Goal: Task Accomplishment & Management: Manage account settings

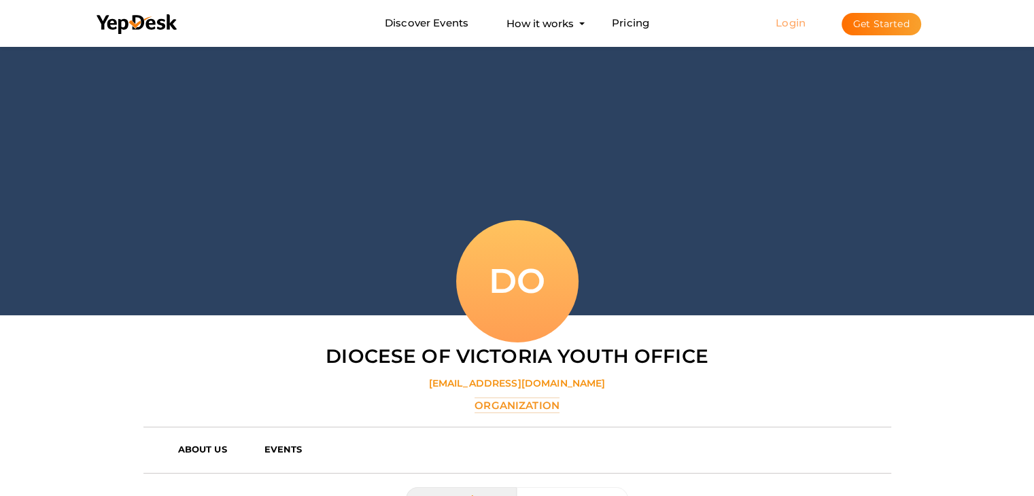
click at [800, 26] on link "Login" at bounding box center [790, 22] width 30 height 13
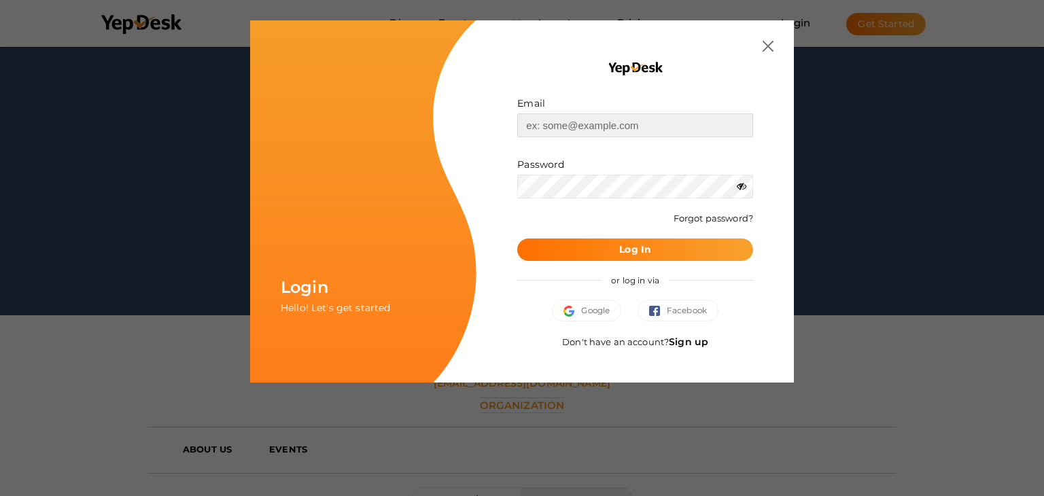
click at [614, 126] on input "text" at bounding box center [635, 125] width 236 height 24
type input "[EMAIL_ADDRESS][DOMAIN_NAME]"
click at [580, 199] on form "Email [EMAIL_ADDRESS][DOMAIN_NAME] Invalid email. Password Wrong Credentials Fo…" at bounding box center [635, 178] width 236 height 164
click at [517, 239] on button "Log In" at bounding box center [635, 250] width 236 height 22
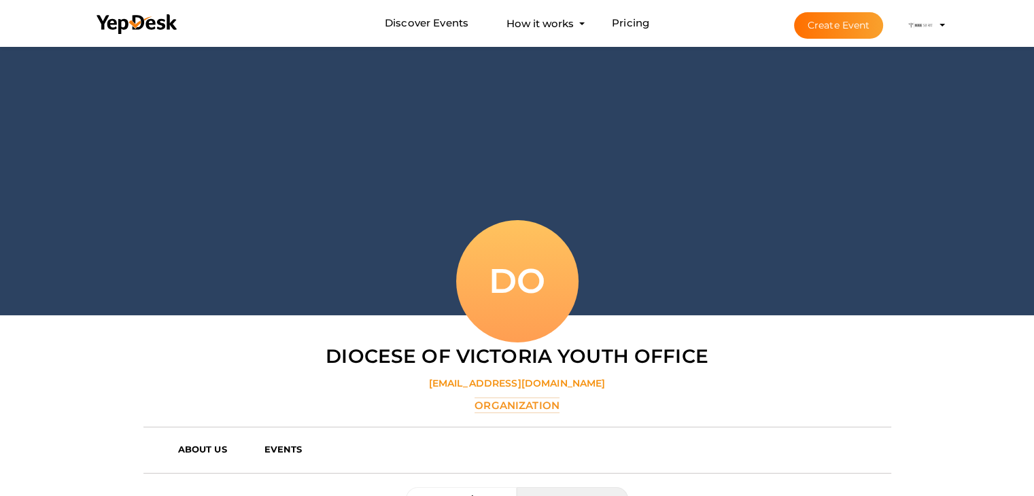
click at [913, 31] on img at bounding box center [919, 25] width 27 height 27
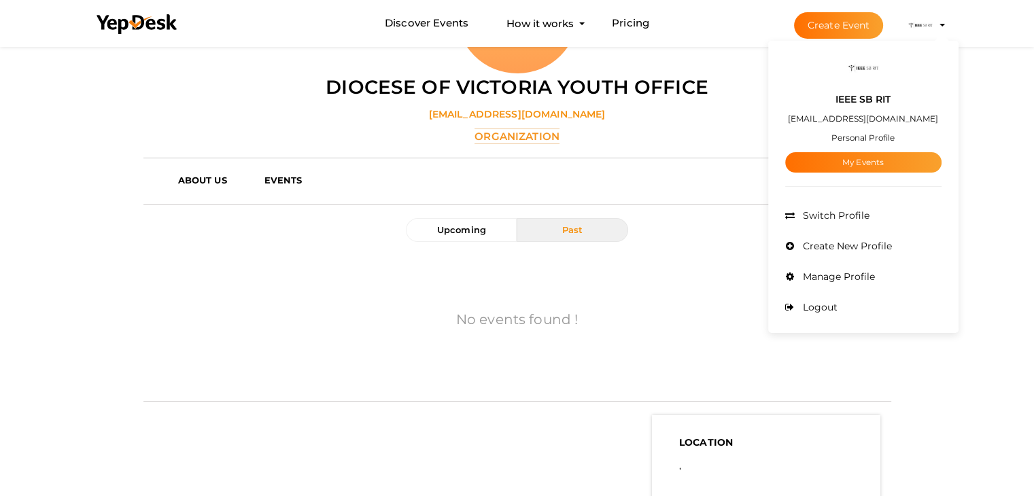
scroll to position [269, 0]
click at [488, 234] on button "Upcoming" at bounding box center [461, 230] width 111 height 24
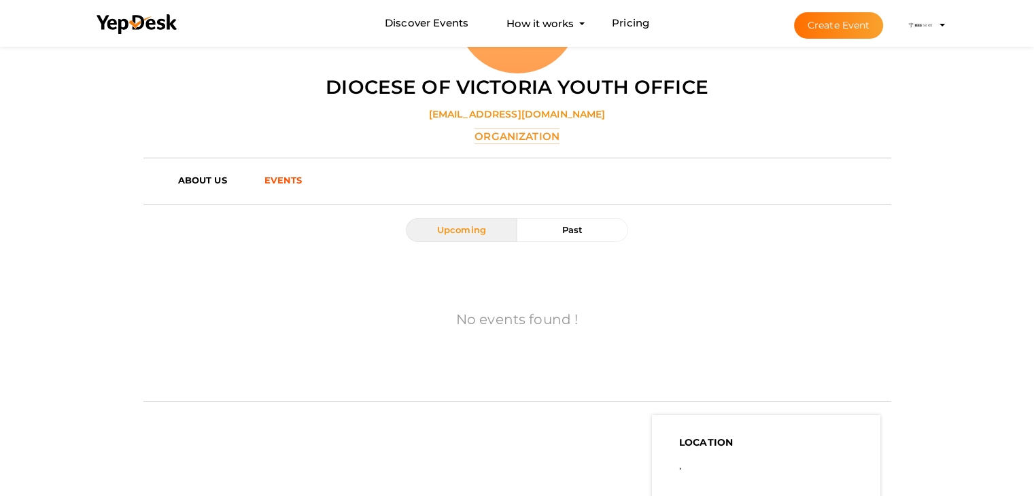
click at [266, 179] on b "EVENTS" at bounding box center [283, 180] width 38 height 11
click at [292, 178] on b "EVENTS" at bounding box center [283, 180] width 38 height 11
click at [213, 175] on b "ABOUT US" at bounding box center [202, 180] width 49 height 11
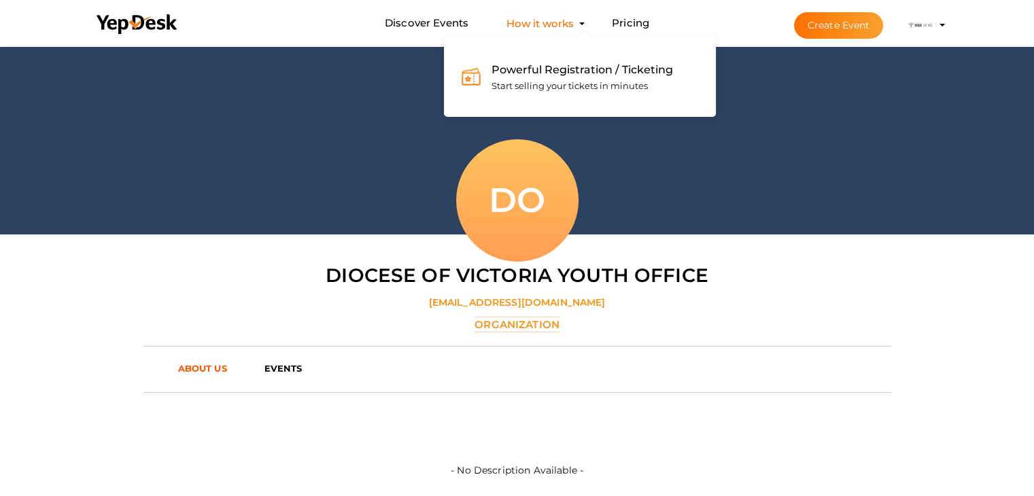
scroll to position [80, 0]
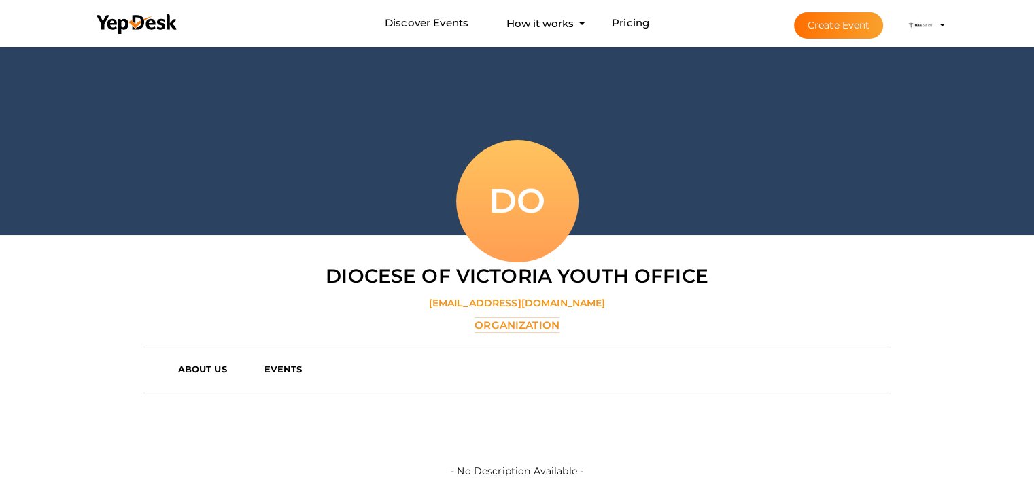
click at [905, 28] on button "IEEE SB RIT ieeesb.ritk@gmail.com Personal Profile My Events Admin Switch Profi…" at bounding box center [919, 25] width 35 height 29
click at [923, 25] on img at bounding box center [919, 25] width 27 height 27
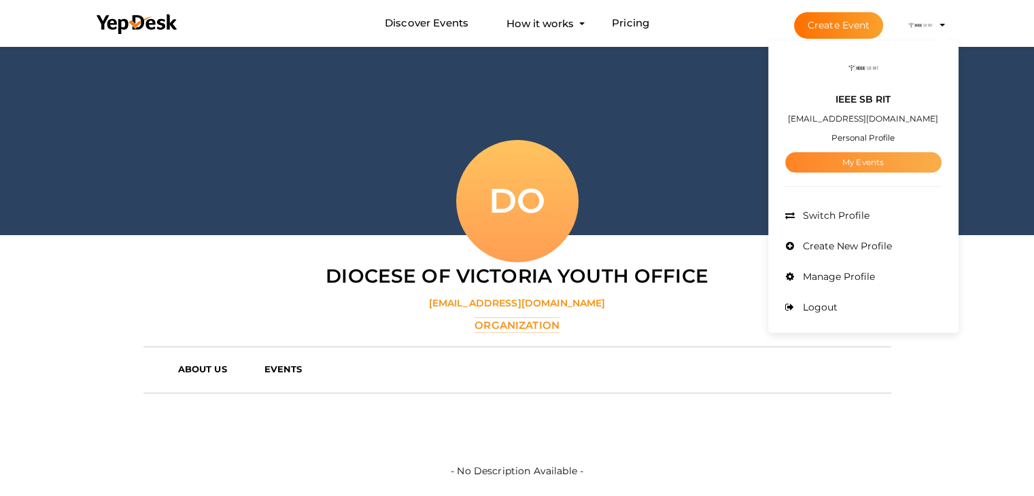
click at [858, 170] on link "My Events" at bounding box center [863, 162] width 156 height 20
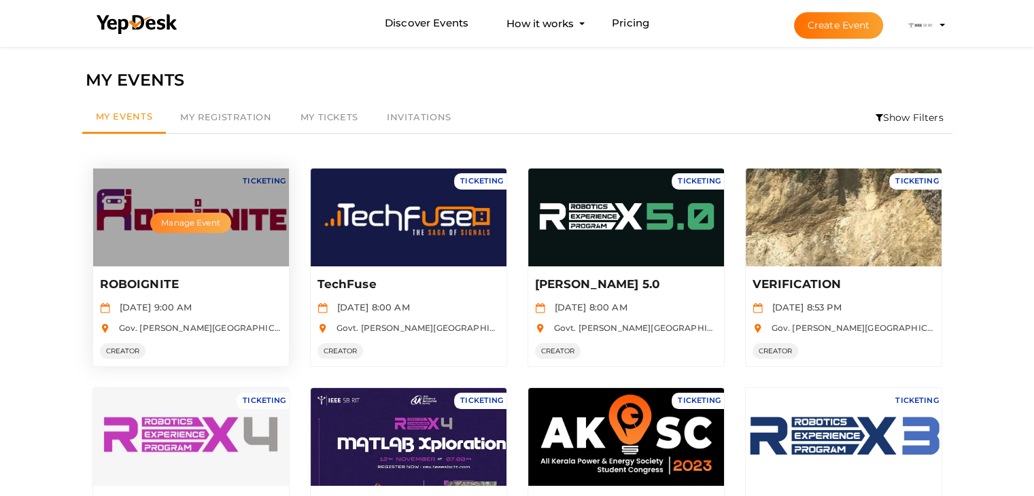
click at [212, 213] on button "Manage Event" at bounding box center [190, 223] width 80 height 20
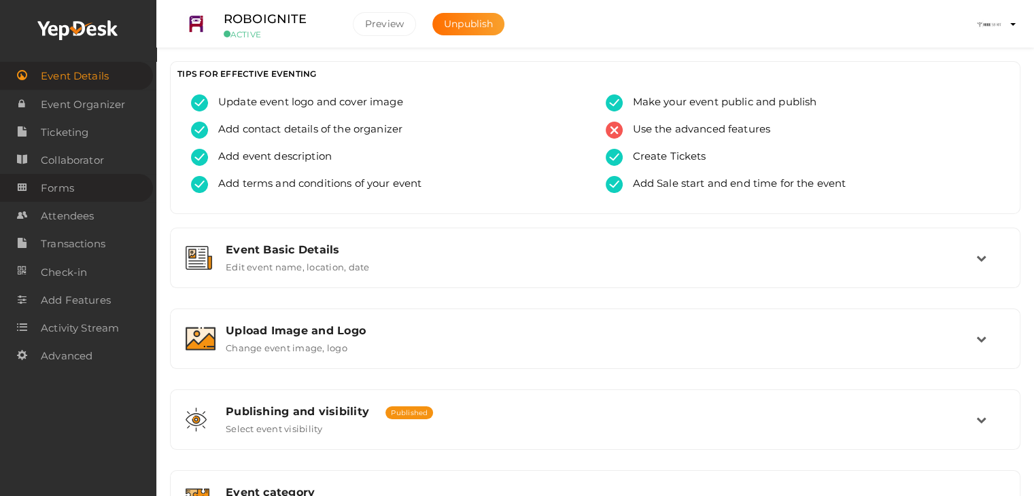
click at [110, 183] on link "Forms" at bounding box center [76, 188] width 153 height 28
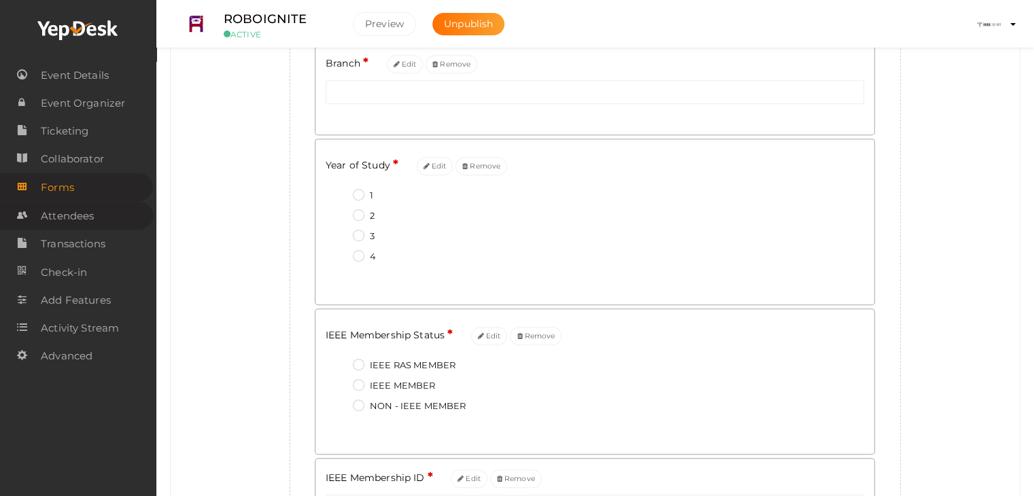
scroll to position [630, 0]
click at [54, 80] on span "Event Details" at bounding box center [75, 75] width 68 height 27
